Goal: Transaction & Acquisition: Subscribe to service/newsletter

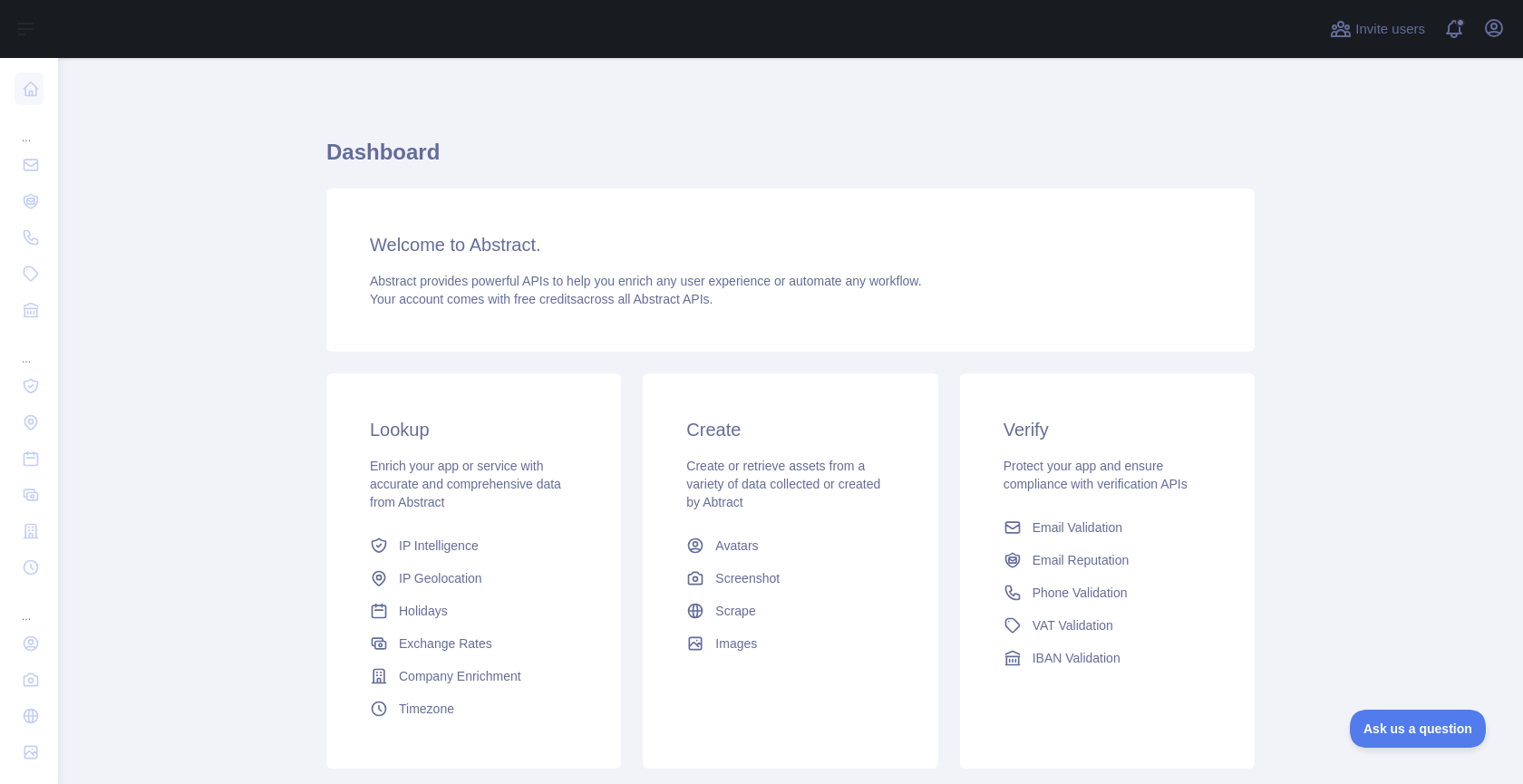
click at [1487, 45] on div "Invite users View notifications Open user menu" at bounding box center [1417, 29] width 182 height 58
click at [1491, 35] on icon "button" at bounding box center [1493, 28] width 22 height 22
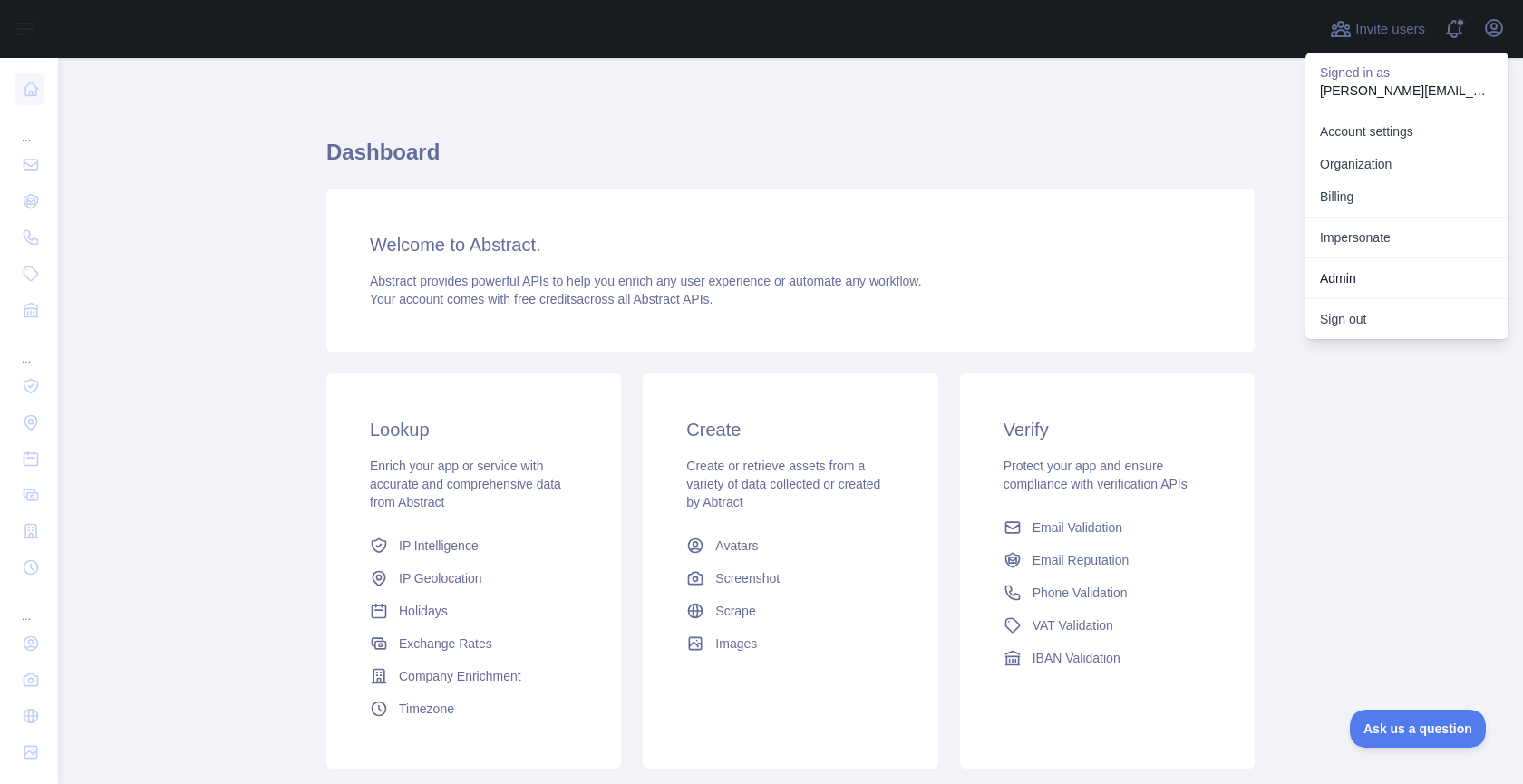
click at [1383, 226] on link "Impersonate" at bounding box center [1407, 237] width 203 height 33
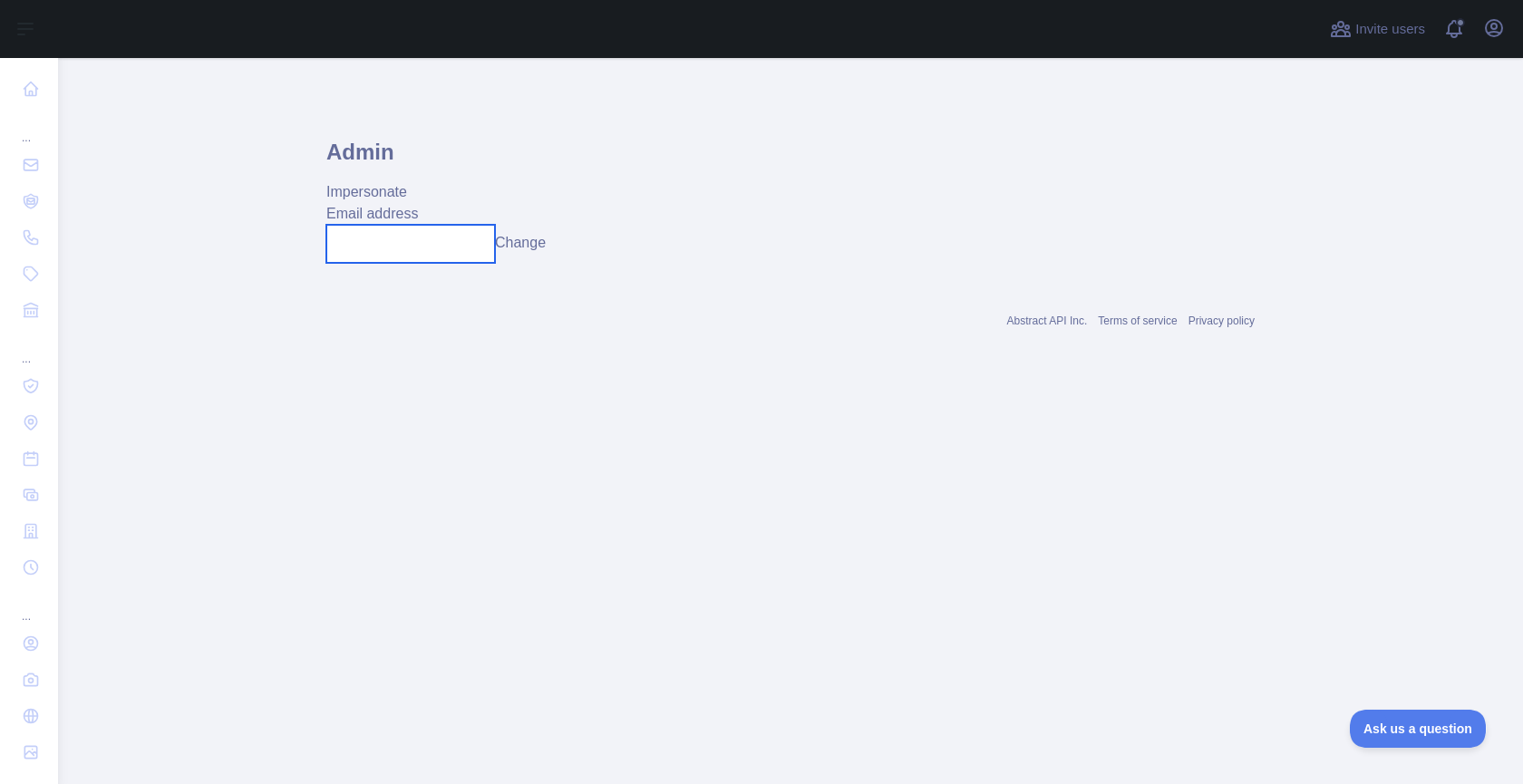
click at [485, 244] on input "text" at bounding box center [411, 244] width 169 height 38
paste input "**********"
type input "**********"
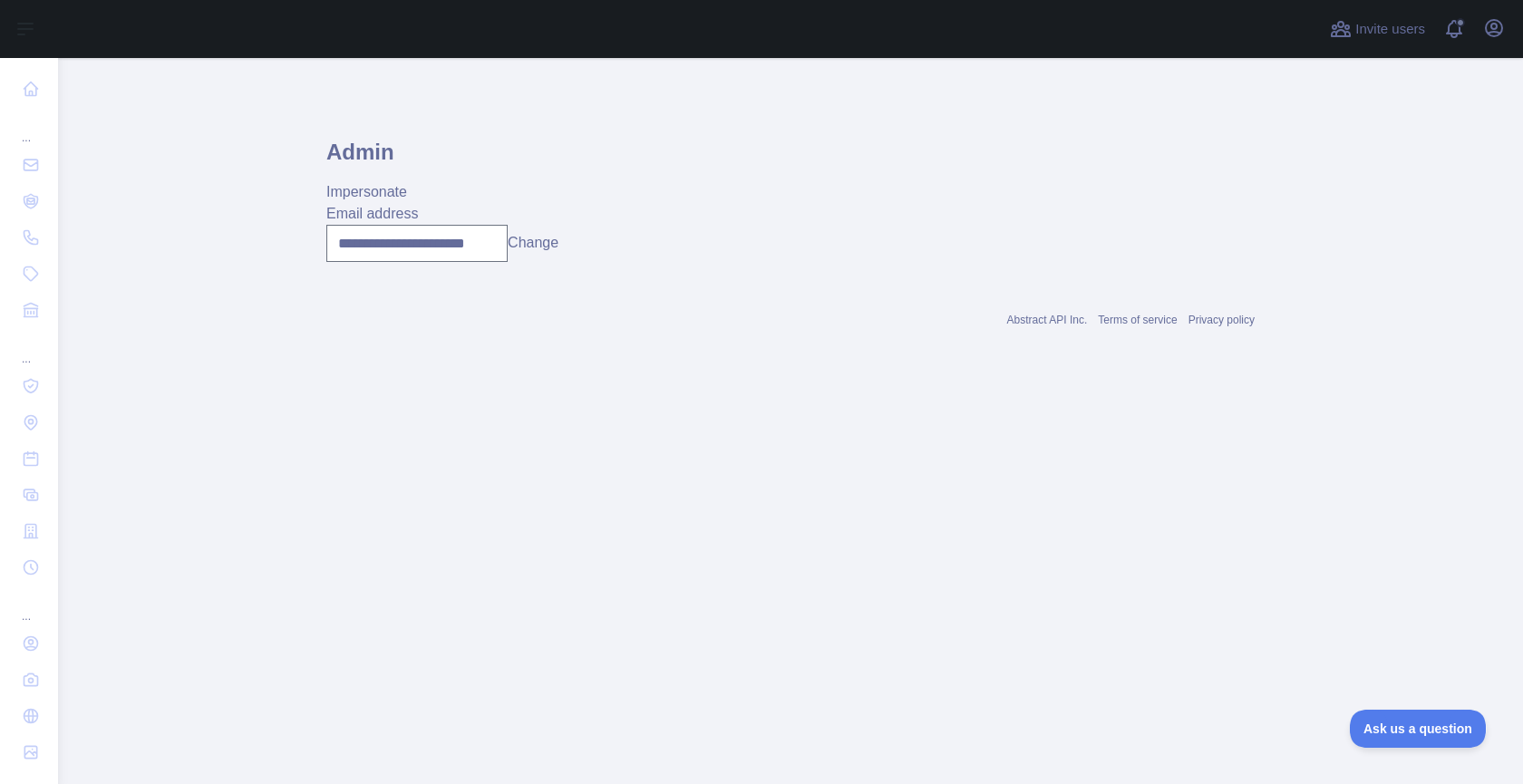
click at [535, 245] on button "Change" at bounding box center [533, 243] width 51 height 22
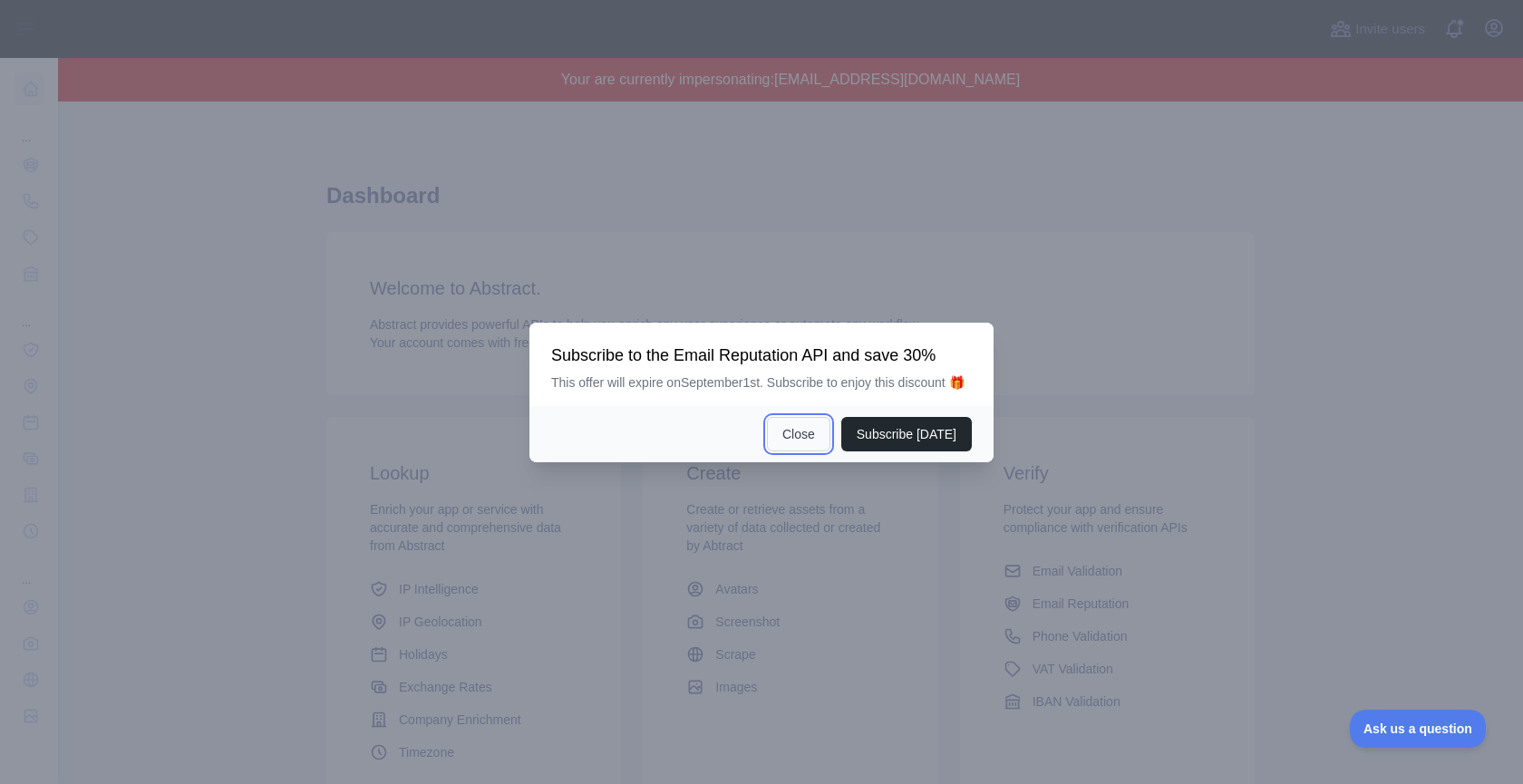
click at [801, 448] on button "Close" at bounding box center [798, 434] width 63 height 35
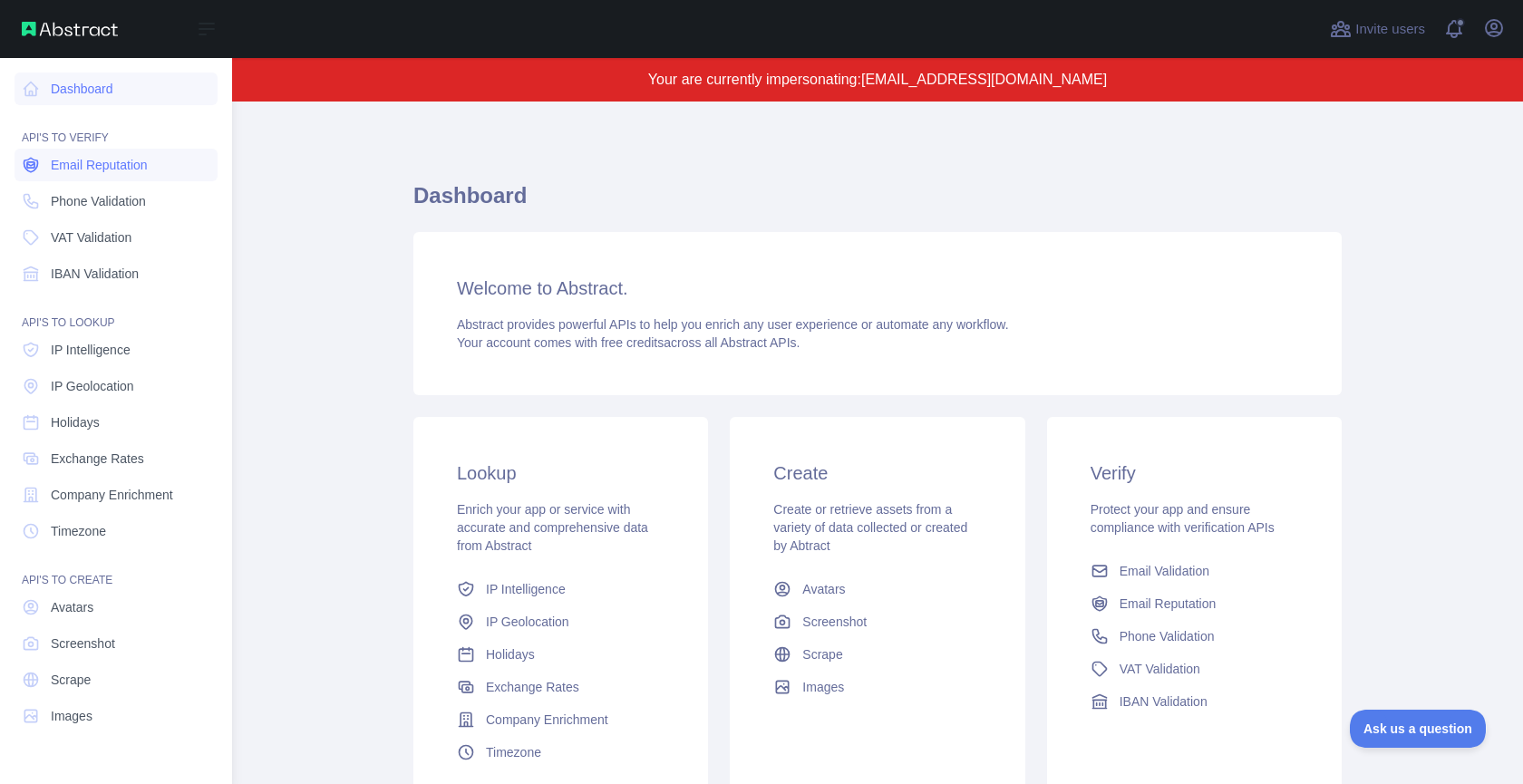
click at [85, 173] on span "Email Reputation" at bounding box center [99, 164] width 97 height 18
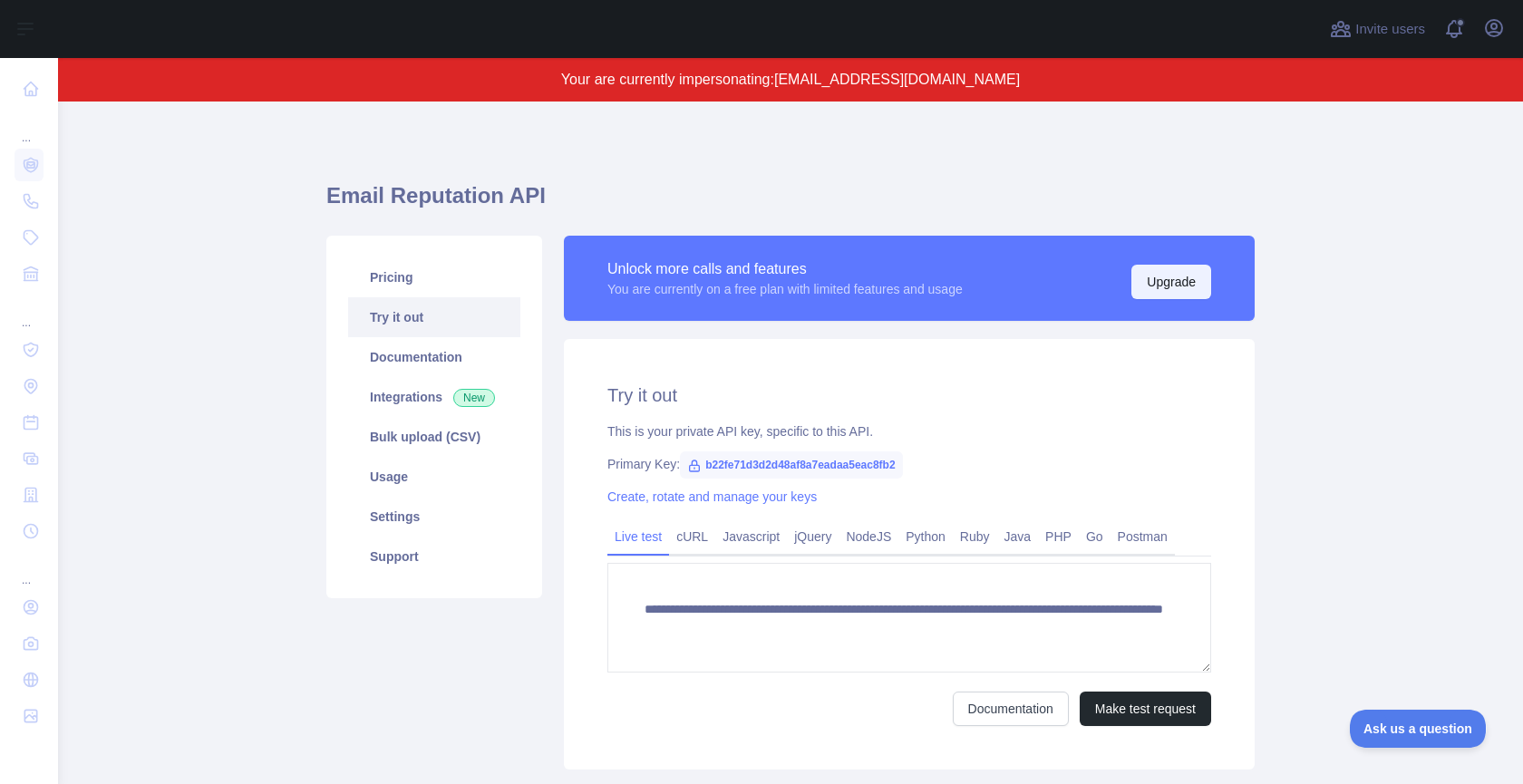
click at [1172, 285] on button "Upgrade" at bounding box center [1171, 282] width 80 height 35
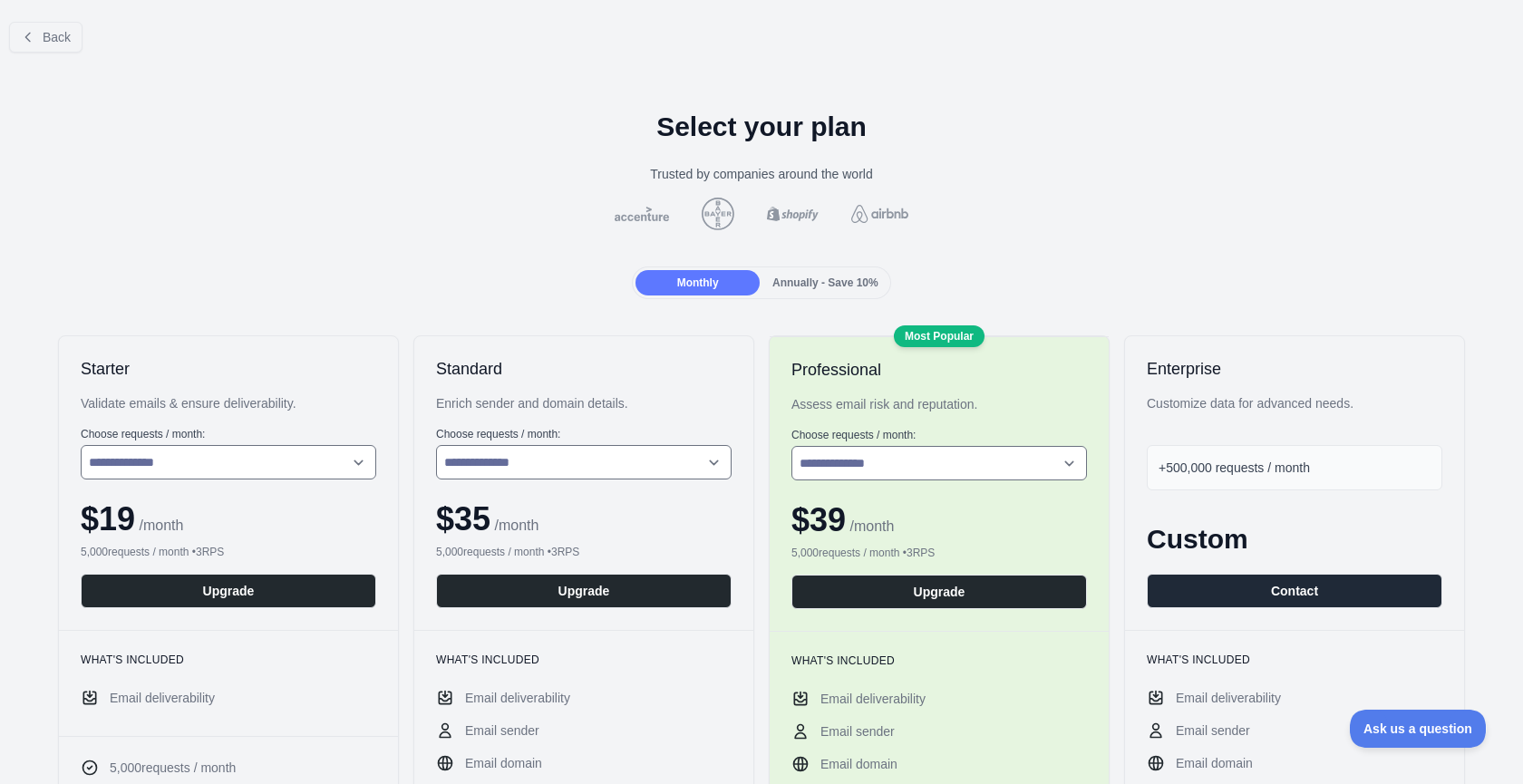
click at [818, 276] on span "Annually - Save 10%" at bounding box center [825, 282] width 106 height 12
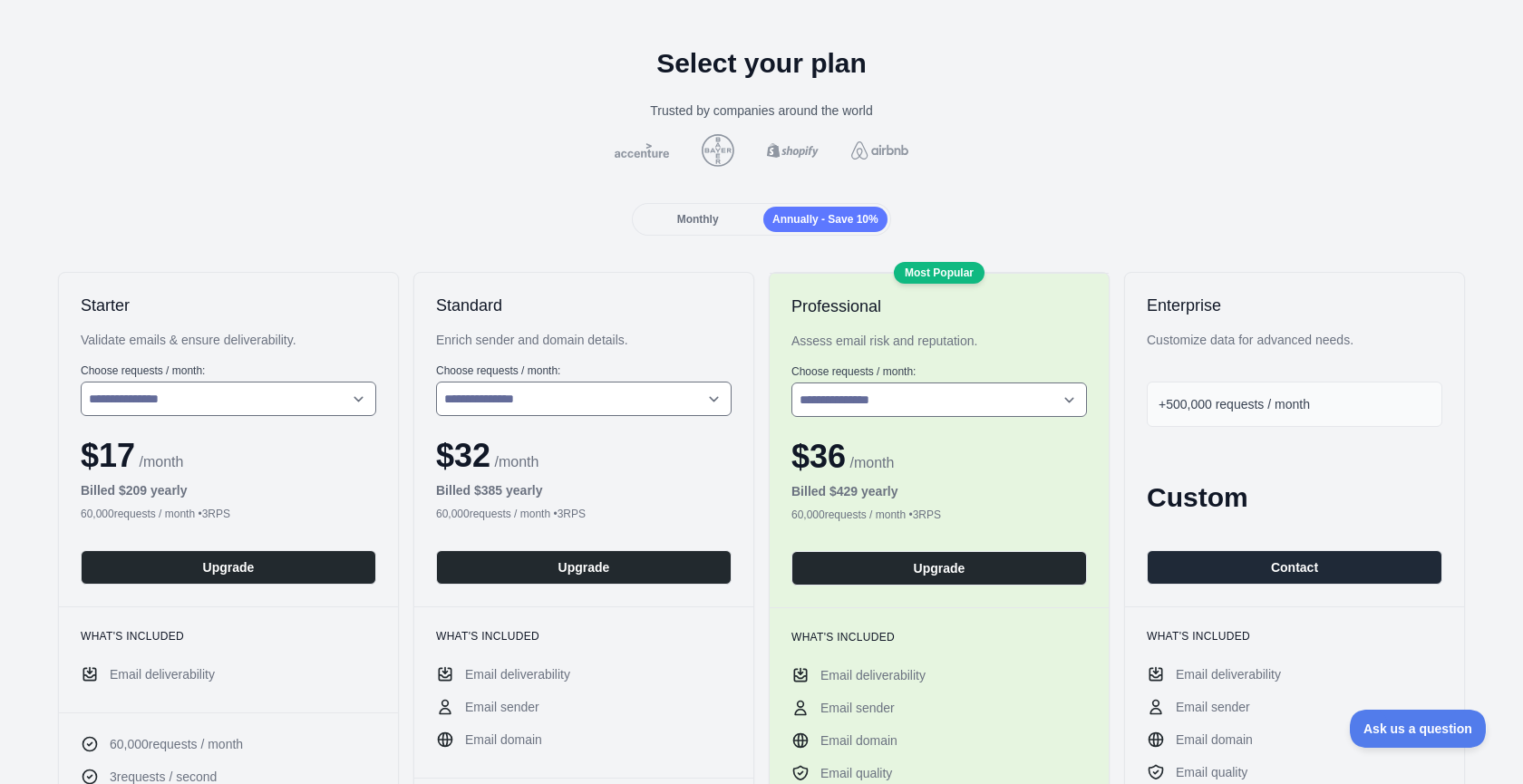
scroll to position [73, 0]
